Goal: Task Accomplishment & Management: Complete application form

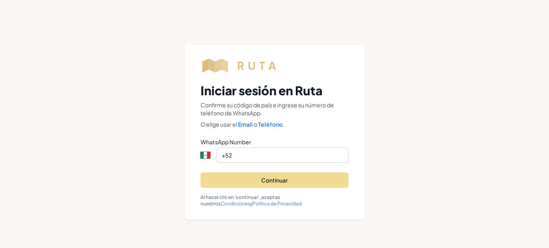
select select "MX"
drag, startPoint x: 0, startPoint y: 0, endPoint x: 309, endPoint y: 158, distance: 347.6
click at [309, 158] on input "+52" at bounding box center [283, 155] width 132 height 15
type input "+5"
select select "ZZ"
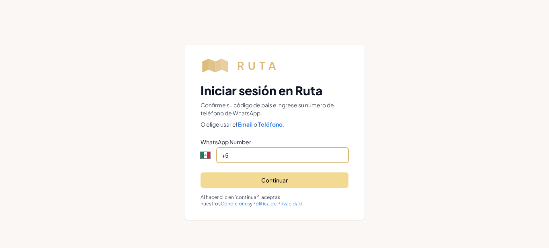
type input "+"
click at [206, 156] on select "International [GEOGRAPHIC_DATA] [GEOGRAPHIC_DATA] [GEOGRAPHIC_DATA] [GEOGRAPHIC…" at bounding box center [211, 155] width 21 height 15
select select "US"
click at [201, 148] on select "International [GEOGRAPHIC_DATA] [GEOGRAPHIC_DATA] [GEOGRAPHIC_DATA] [GEOGRAPHIC…" at bounding box center [211, 155] width 21 height 15
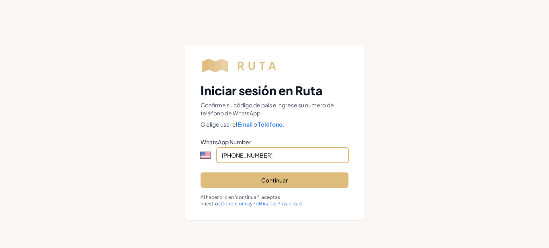
type input "[PHONE_NUMBER]"
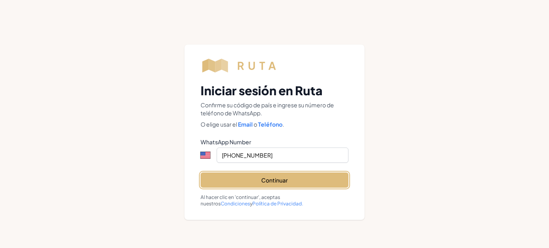
click at [305, 182] on button "Continuar" at bounding box center [275, 180] width 148 height 15
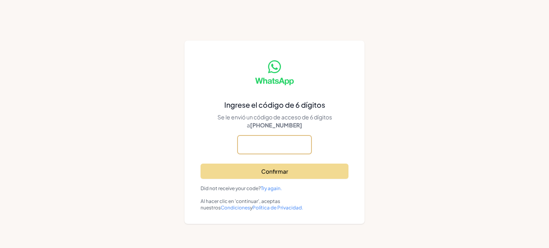
click at [0, 0] on input "text" at bounding box center [0, 0] width 0 height 0
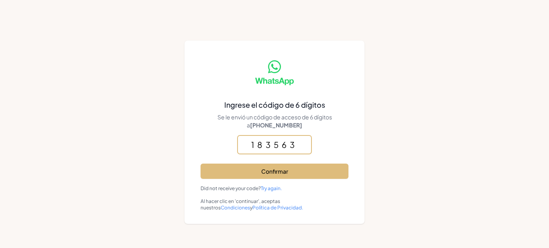
type input "183563"
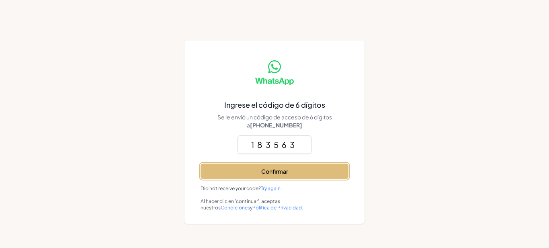
click at [296, 177] on button "Confirmar" at bounding box center [275, 171] width 148 height 15
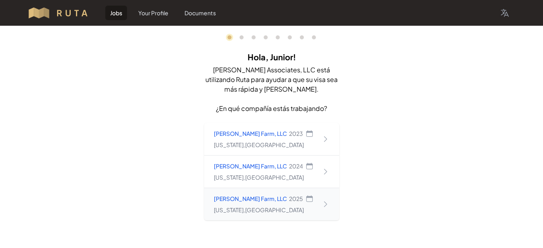
click at [299, 211] on div "[US_STATE] , [GEOGRAPHIC_DATA]" at bounding box center [264, 210] width 100 height 8
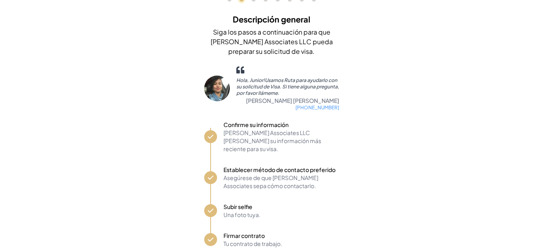
scroll to position [74, 0]
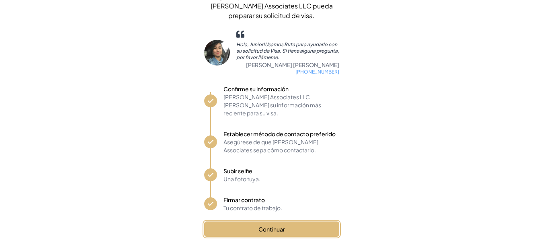
click at [298, 222] on button "Continuar" at bounding box center [271, 229] width 135 height 15
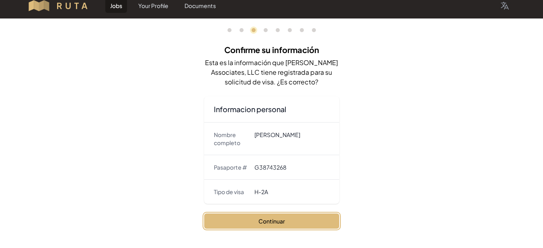
click at [314, 224] on button "Continuar" at bounding box center [271, 221] width 135 height 15
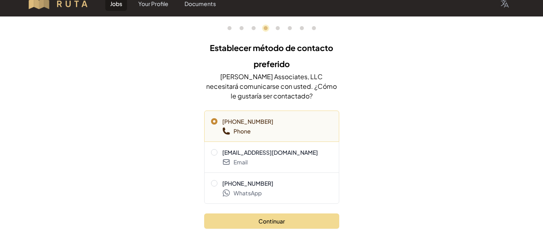
click at [281, 181] on span "[PHONE_NUMBER]" at bounding box center [271, 183] width 121 height 8
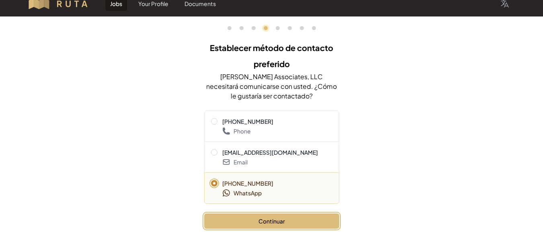
click at [291, 226] on button "Continuar" at bounding box center [271, 221] width 135 height 15
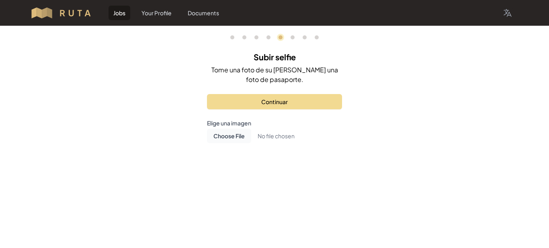
click at [414, 59] on div "0 1 3 4 5 6 7 8 Subir selfie Tome una foto de su cara como una foto de pasaport…" at bounding box center [274, 104] width 549 height 156
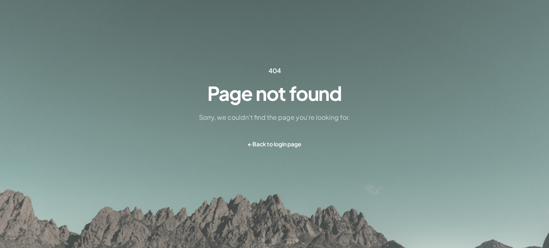
click at [292, 146] on link "← Back to login page" at bounding box center [274, 143] width 53 height 11
